Goal: Transaction & Acquisition: Subscribe to service/newsletter

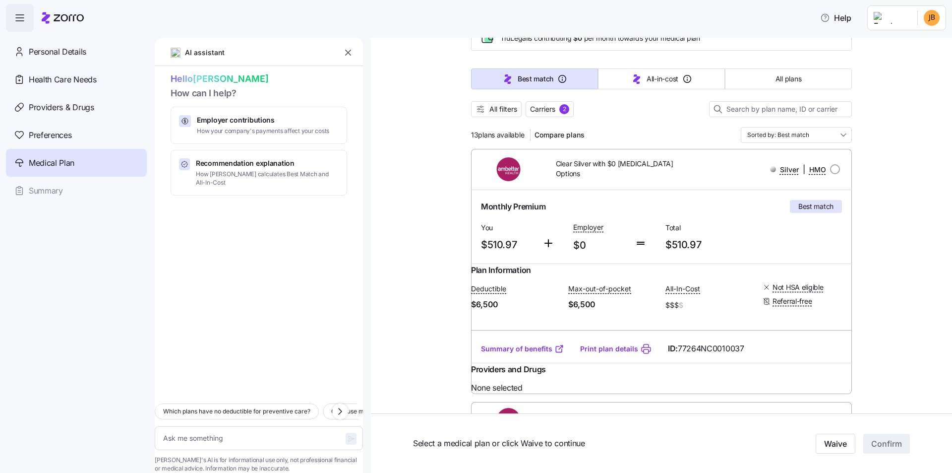
scroll to position [50, 0]
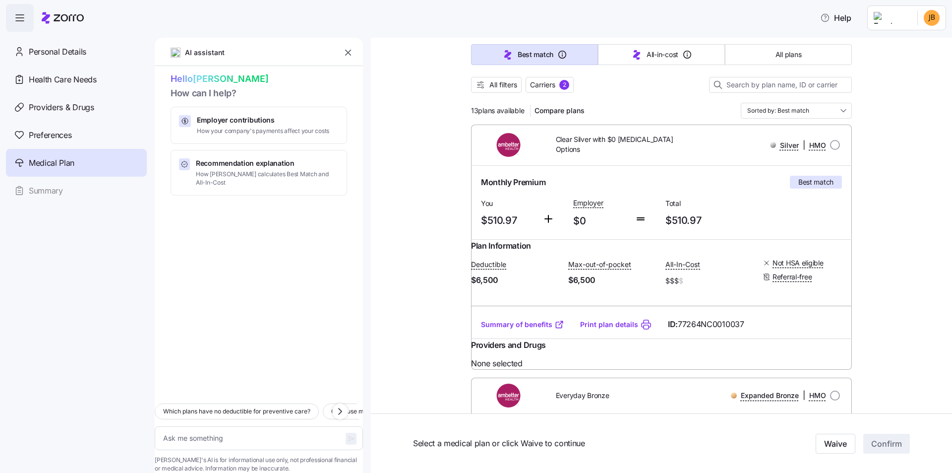
scroll to position [99, 0]
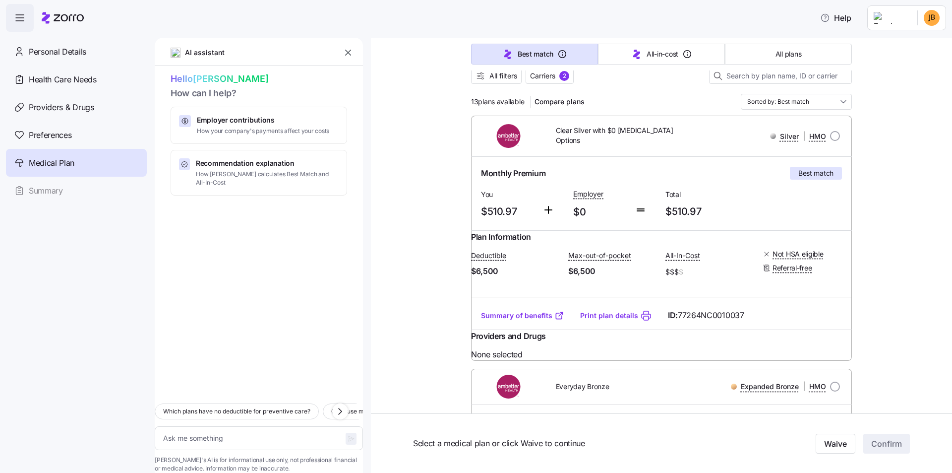
click at [475, 141] on div "Clear Silver with $0 [MEDICAL_DATA] Options" at bounding box center [616, 136] width 152 height 29
click at [475, 199] on div "Monthly Premium Best match You $510.97 Employer $0 Total $510.97" at bounding box center [661, 194] width 369 height 62
click at [475, 218] on div "Monthly Premium Best match You $510.97 Employer $0 Total $510.97" at bounding box center [661, 194] width 369 height 62
click at [475, 361] on span "None selected" at bounding box center [661, 354] width 381 height 12
click at [475, 342] on span "Providers and Drugs" at bounding box center [508, 336] width 75 height 12
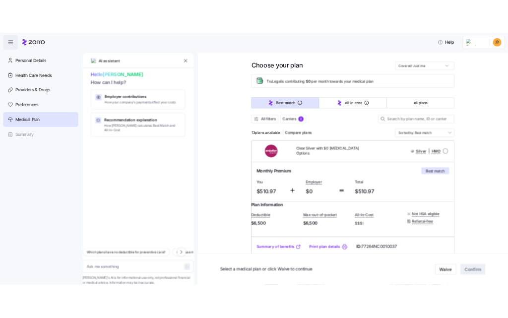
scroll to position [0, 0]
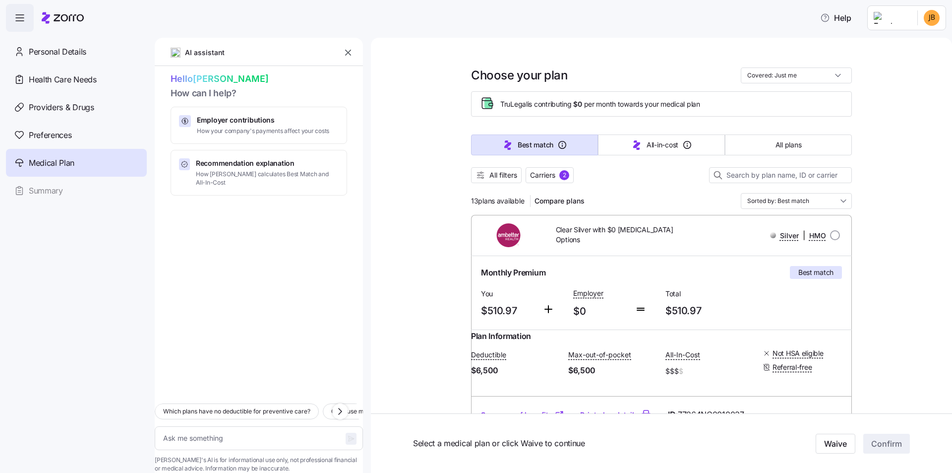
type textarea "x"
